Goal: Task Accomplishment & Management: Use online tool/utility

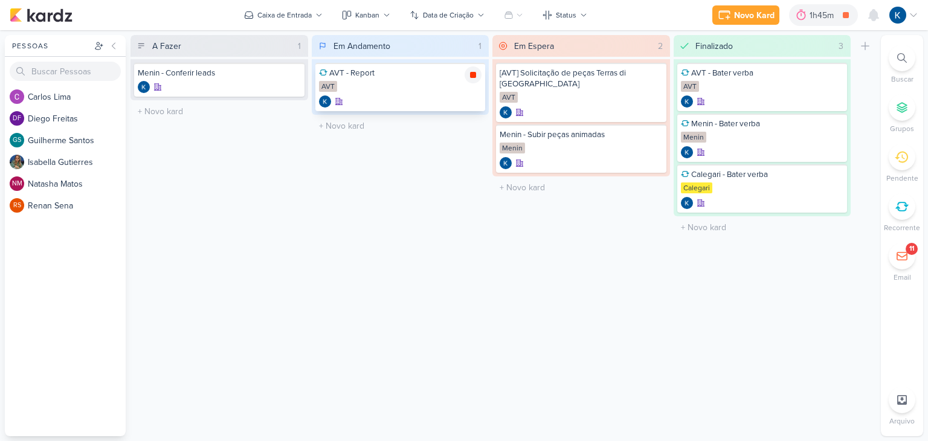
click at [471, 80] on div at bounding box center [473, 74] width 17 height 17
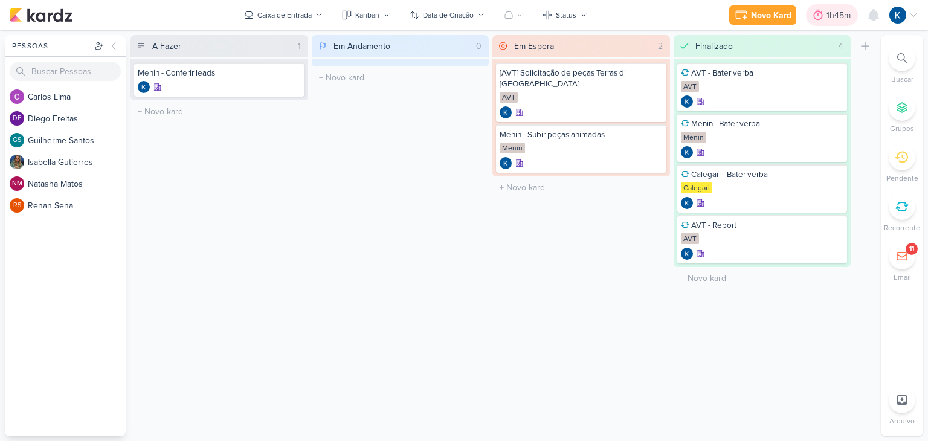
click at [835, 13] on div "1h45m" at bounding box center [841, 15] width 28 height 13
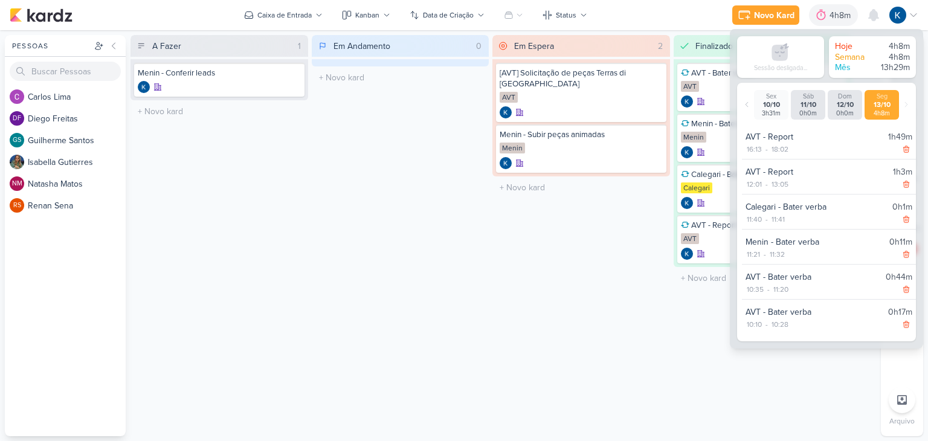
click at [489, 245] on div "A Fazer 1 Mover Para Esquerda Mover Para Direita [GEOGRAPHIC_DATA] Menin - Conf…" at bounding box center [504, 235] width 746 height 401
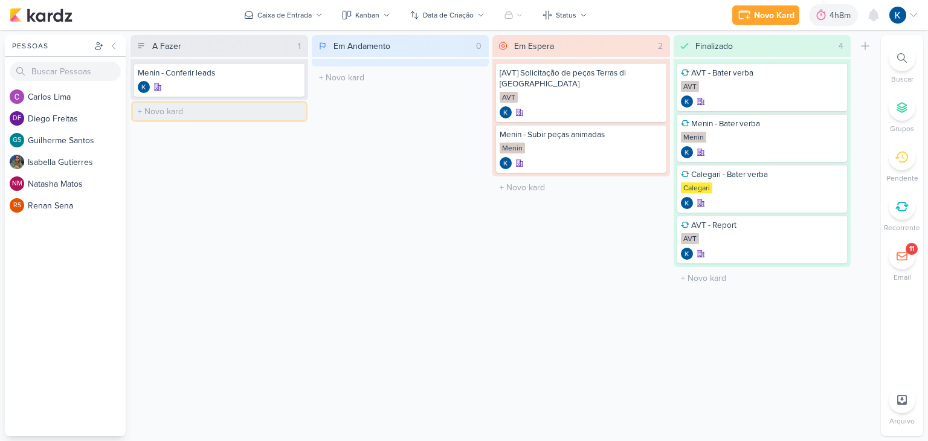
click at [280, 109] on input "text" at bounding box center [219, 112] width 173 height 18
type input "AVT - Atualizar verba"
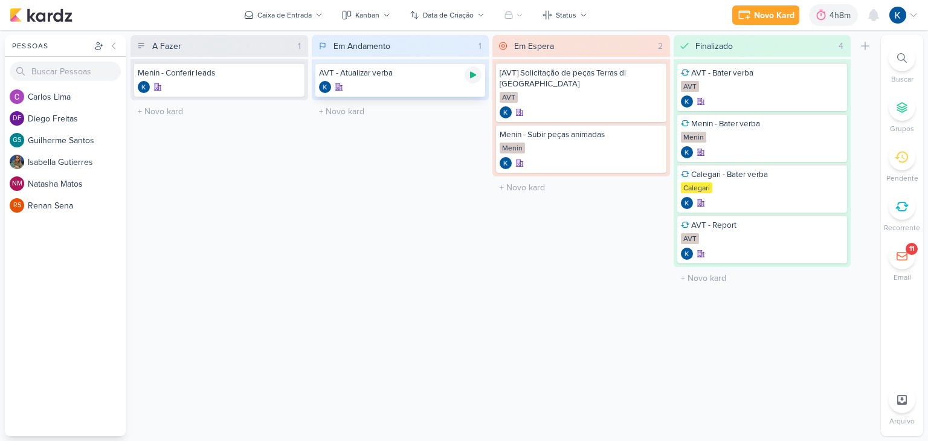
click at [474, 73] on icon at bounding box center [473, 75] width 10 height 10
click at [408, 73] on div "AVT - Atualizar verba" at bounding box center [400, 73] width 163 height 11
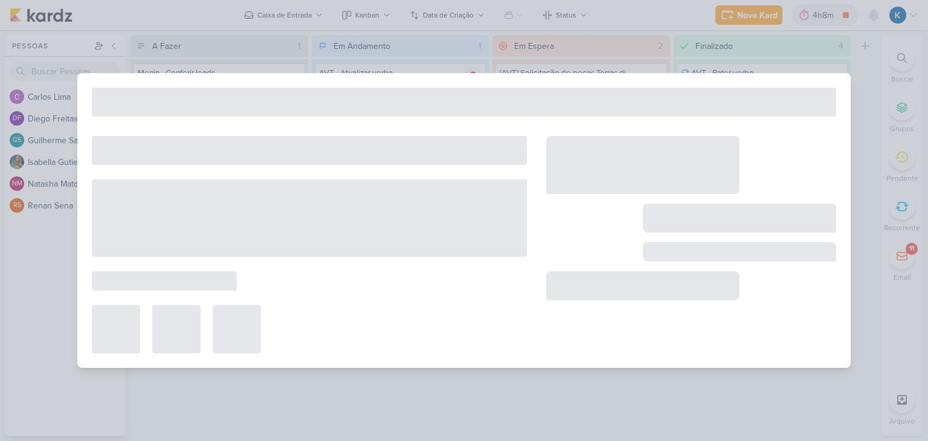
type input "AVT - Atualizar verba"
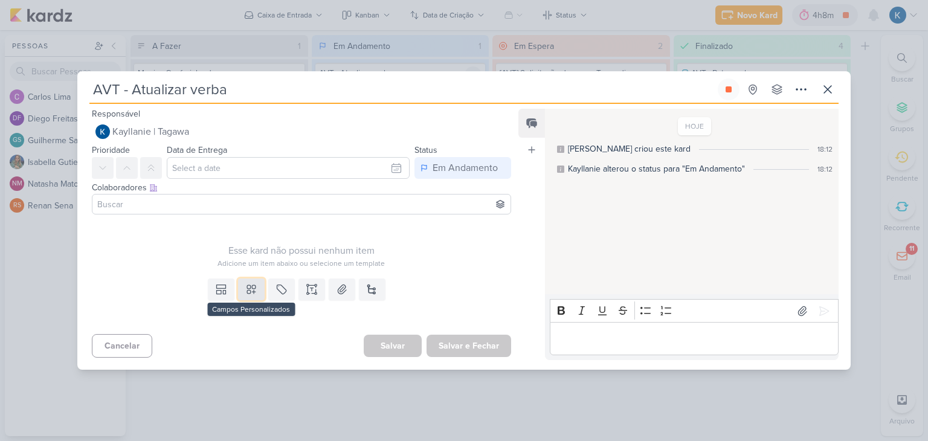
click at [253, 286] on icon at bounding box center [251, 289] width 8 height 8
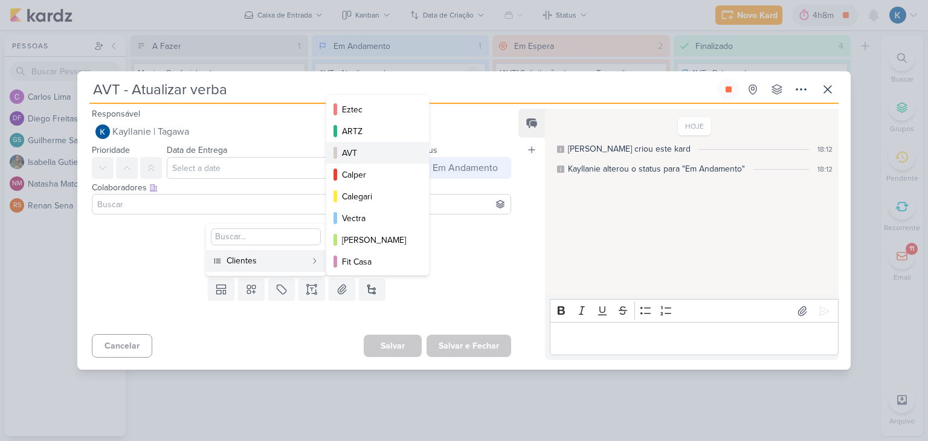
click at [392, 153] on div "AVT" at bounding box center [378, 153] width 73 height 13
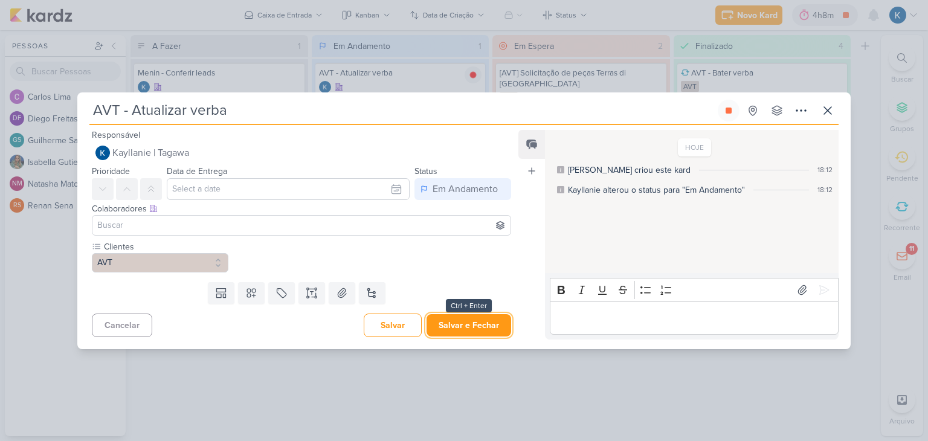
click at [480, 325] on button "Salvar e Fechar" at bounding box center [469, 325] width 85 height 22
